Goal: Book appointment/travel/reservation

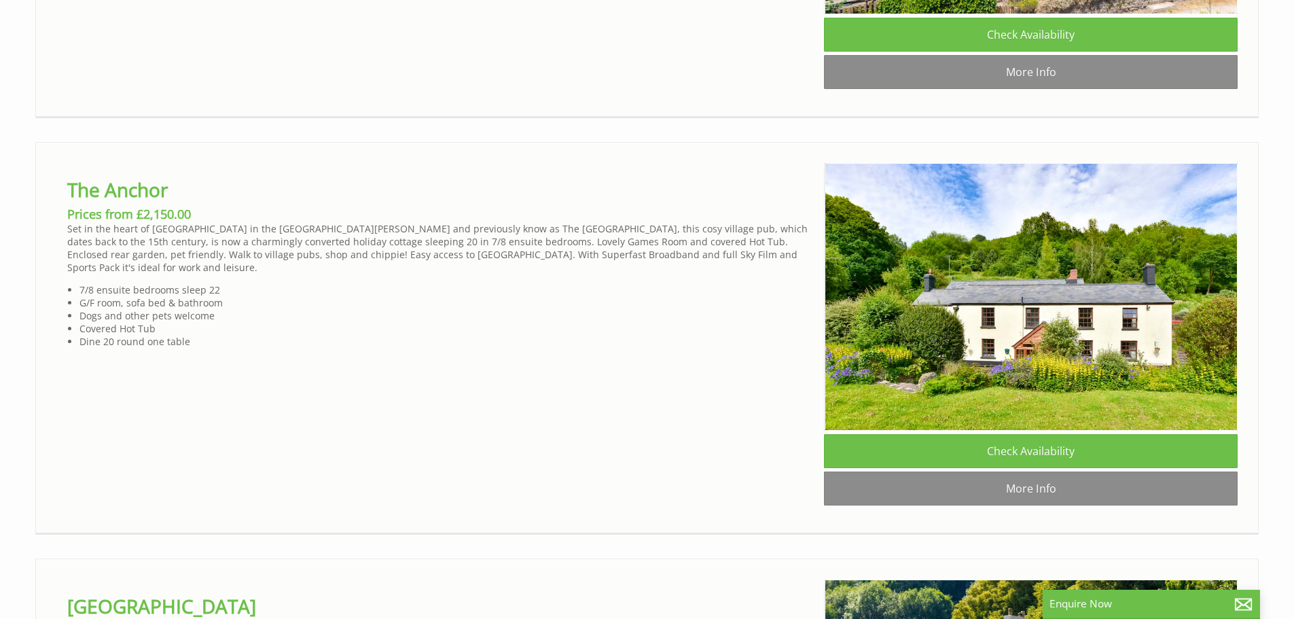
scroll to position [1618, 0]
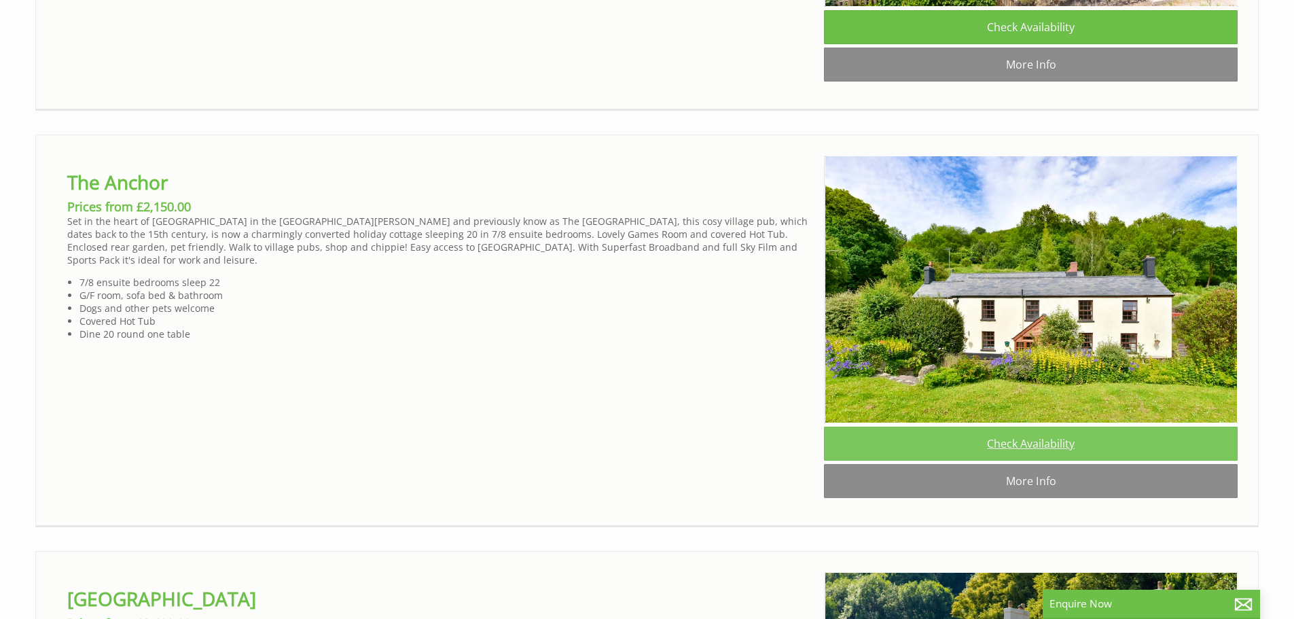
click at [1028, 460] on link "Check Availability" at bounding box center [1031, 443] width 414 height 34
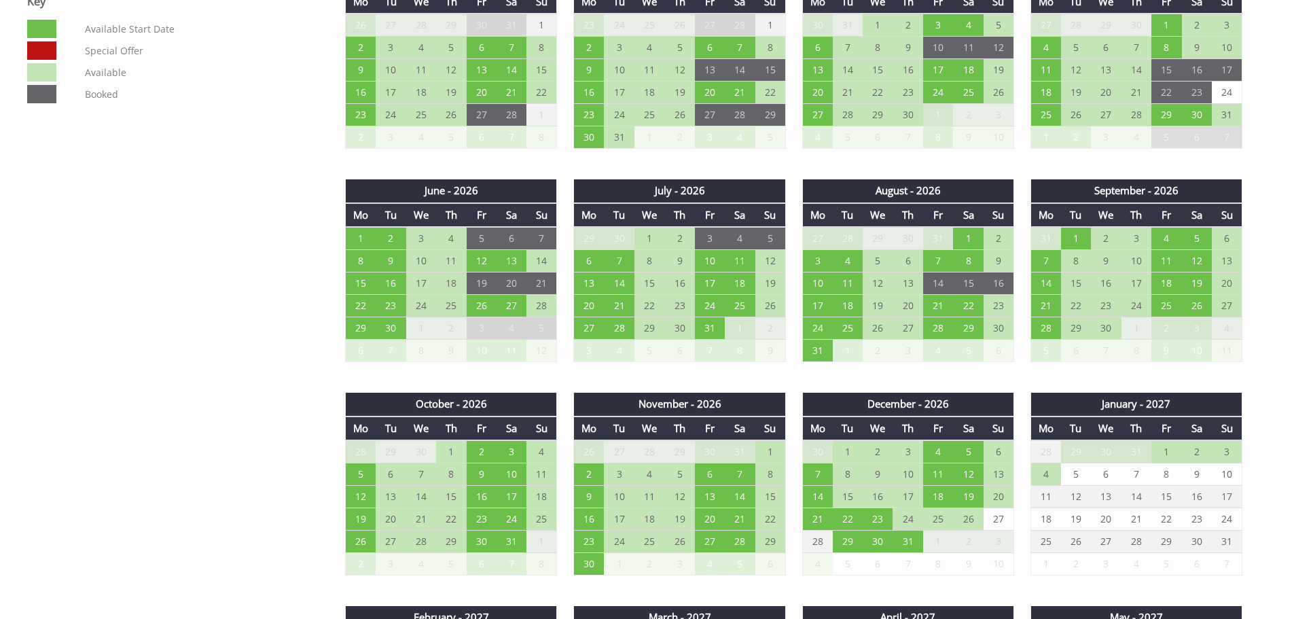
scroll to position [1009, 0]
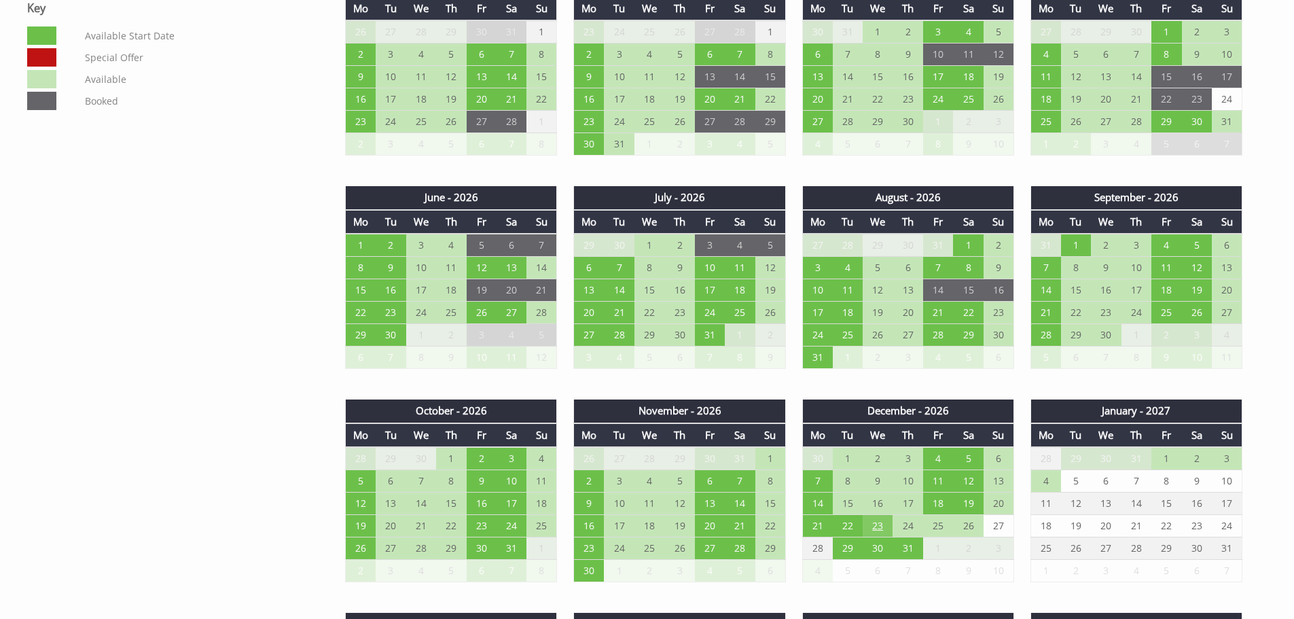
click at [876, 525] on td "23" at bounding box center [877, 526] width 30 height 22
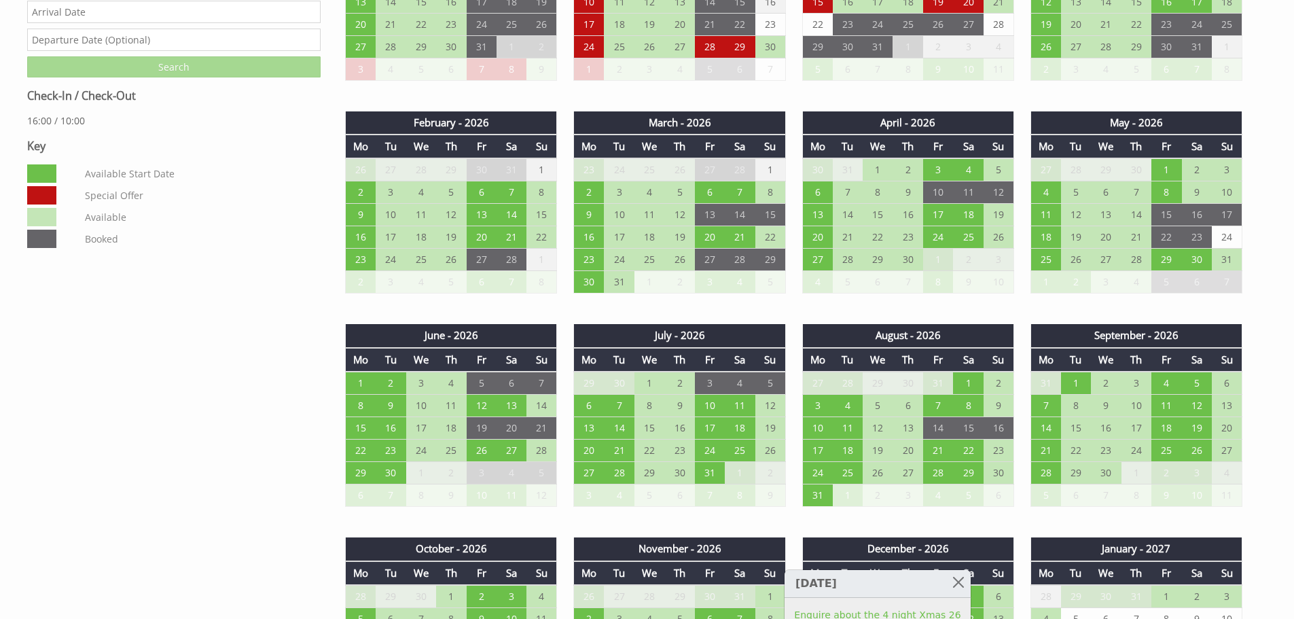
scroll to position [858, 0]
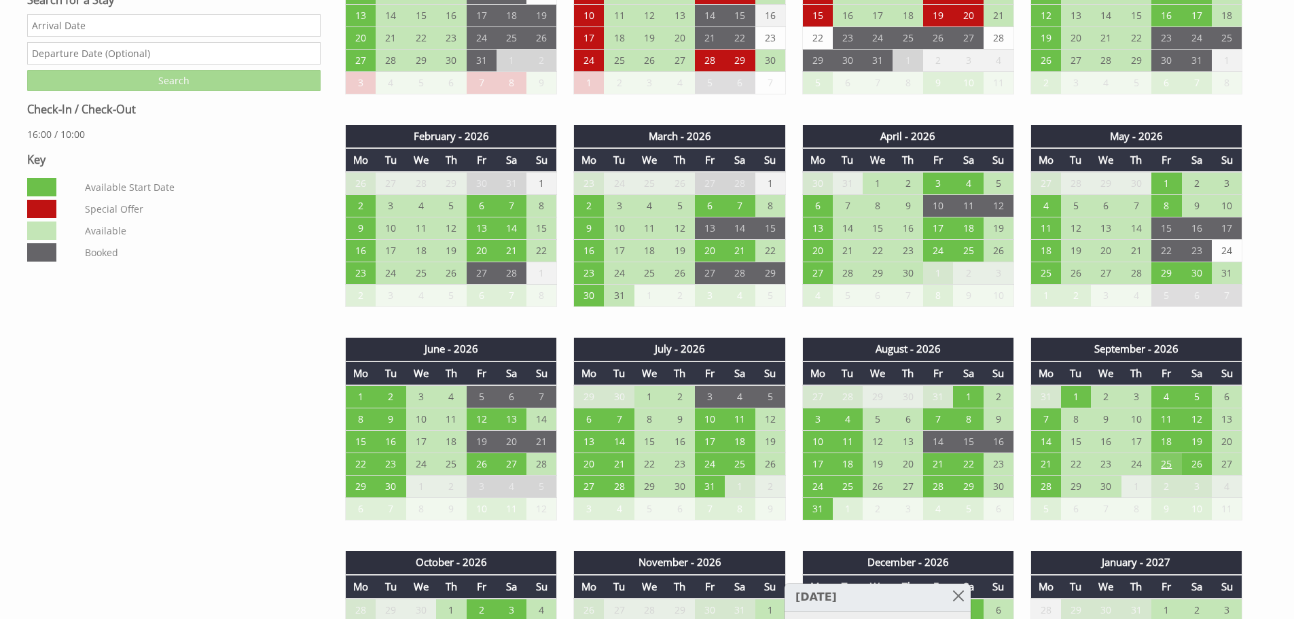
click at [1166, 459] on td "25" at bounding box center [1166, 464] width 30 height 22
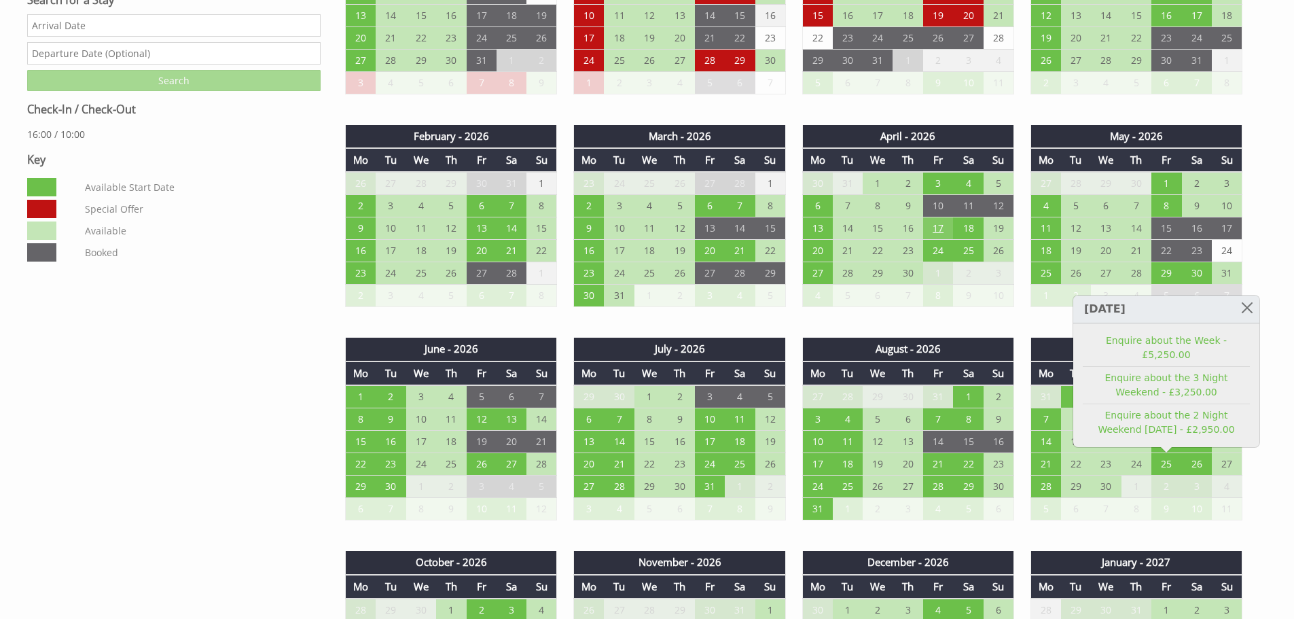
click at [939, 226] on td "17" at bounding box center [938, 228] width 30 height 22
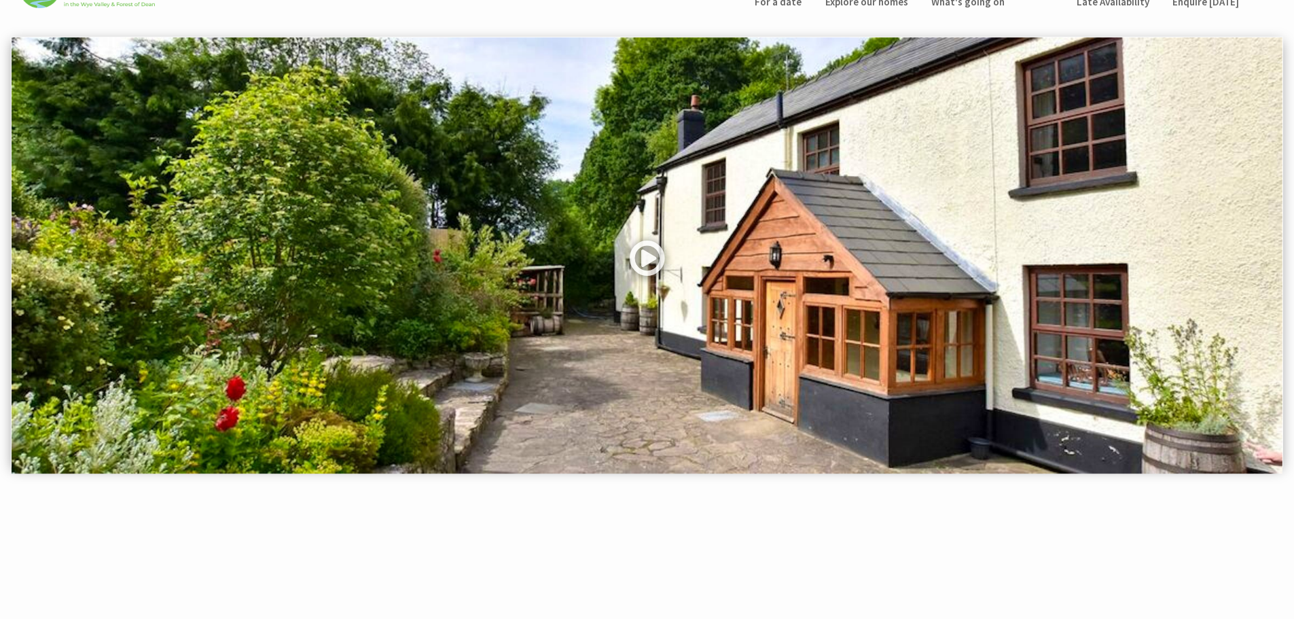
scroll to position [0, 0]
